Goal: Information Seeking & Learning: Learn about a topic

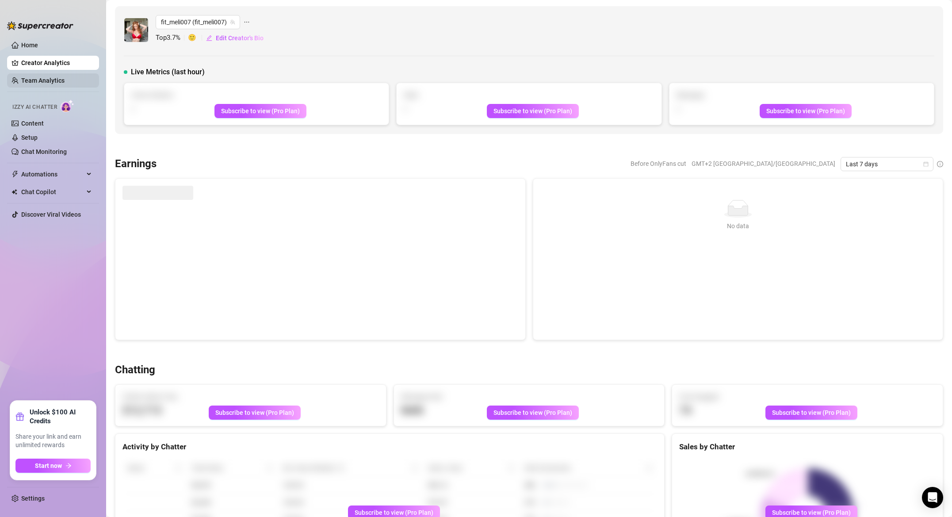
click at [52, 80] on link "Team Analytics" at bounding box center [42, 80] width 43 height 7
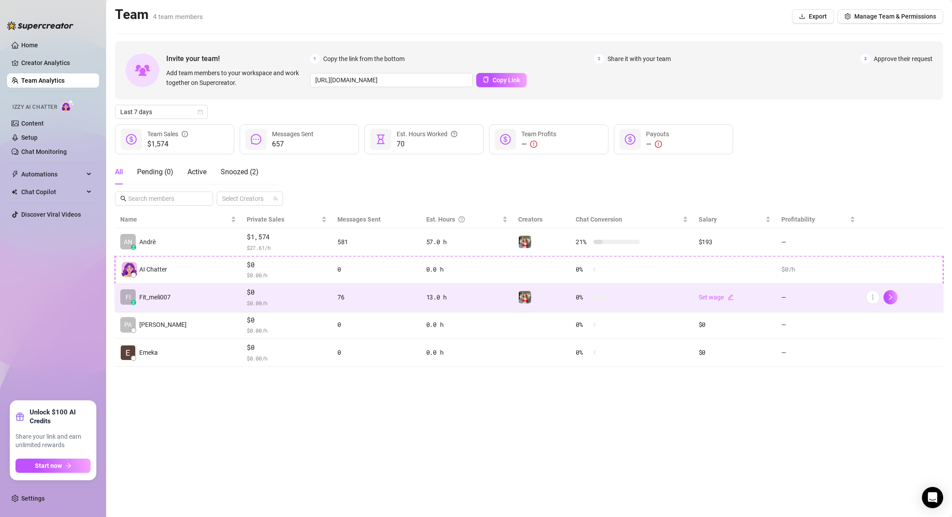
click at [337, 305] on td "76" at bounding box center [376, 297] width 88 height 28
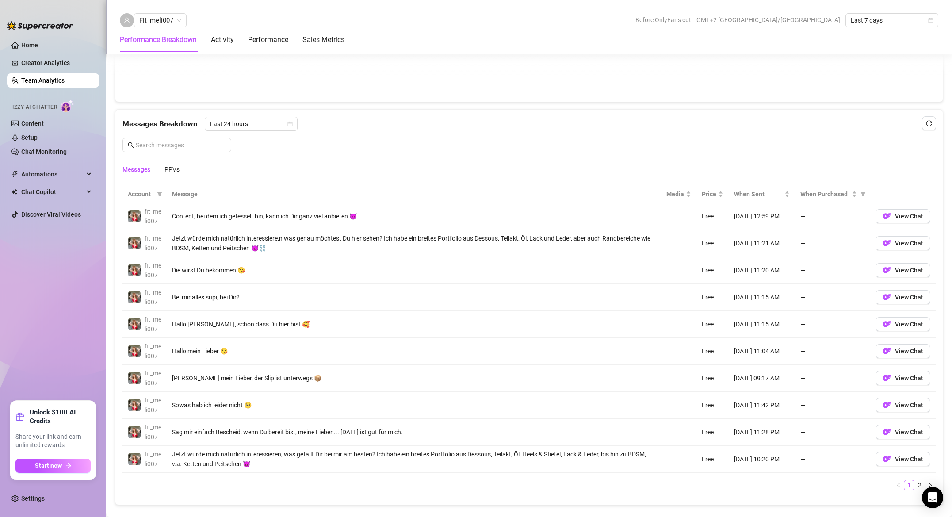
scroll to position [668, 0]
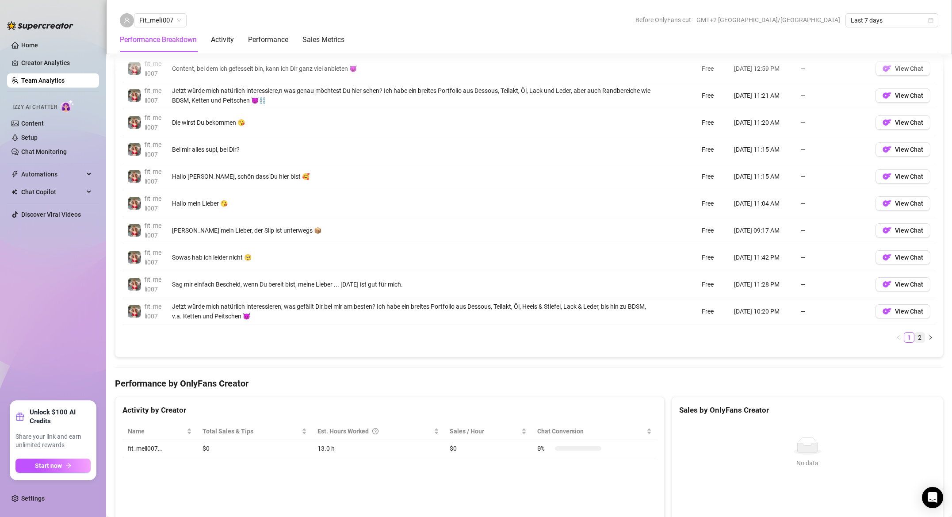
click at [920, 339] on link "2" at bounding box center [920, 337] width 10 height 10
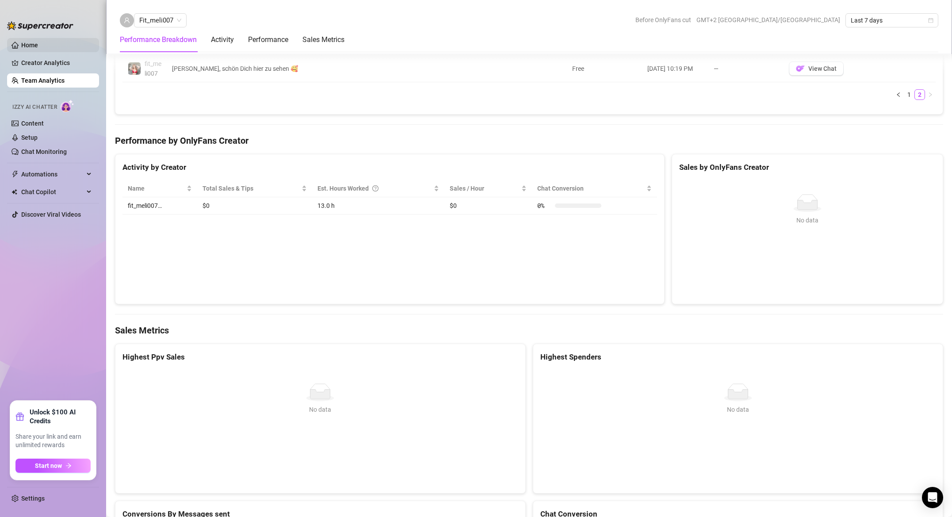
click at [27, 44] on link "Home" at bounding box center [29, 45] width 17 height 7
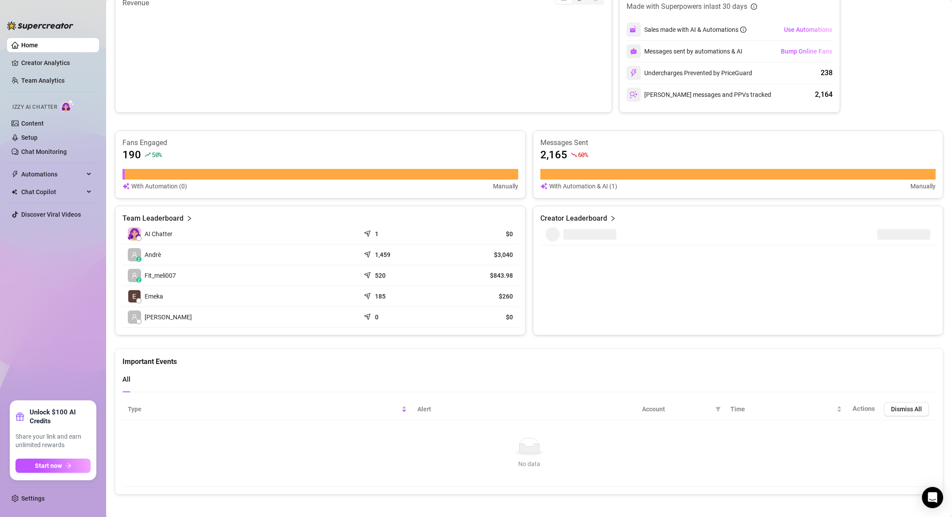
scroll to position [204, 0]
